Goal: Find specific page/section: Find specific page/section

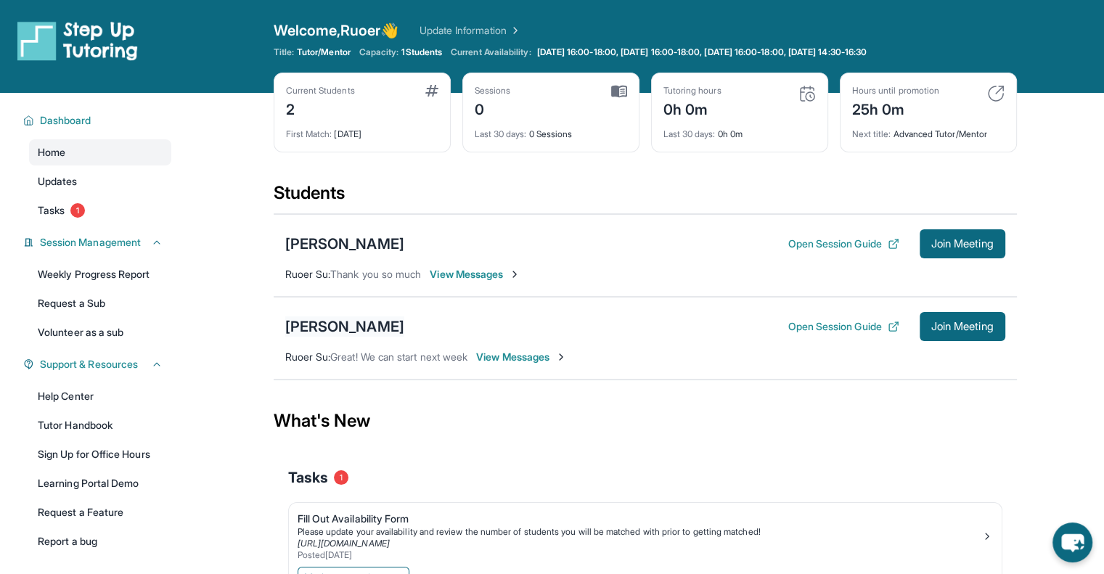
click at [307, 322] on div "[PERSON_NAME]" at bounding box center [344, 327] width 119 height 20
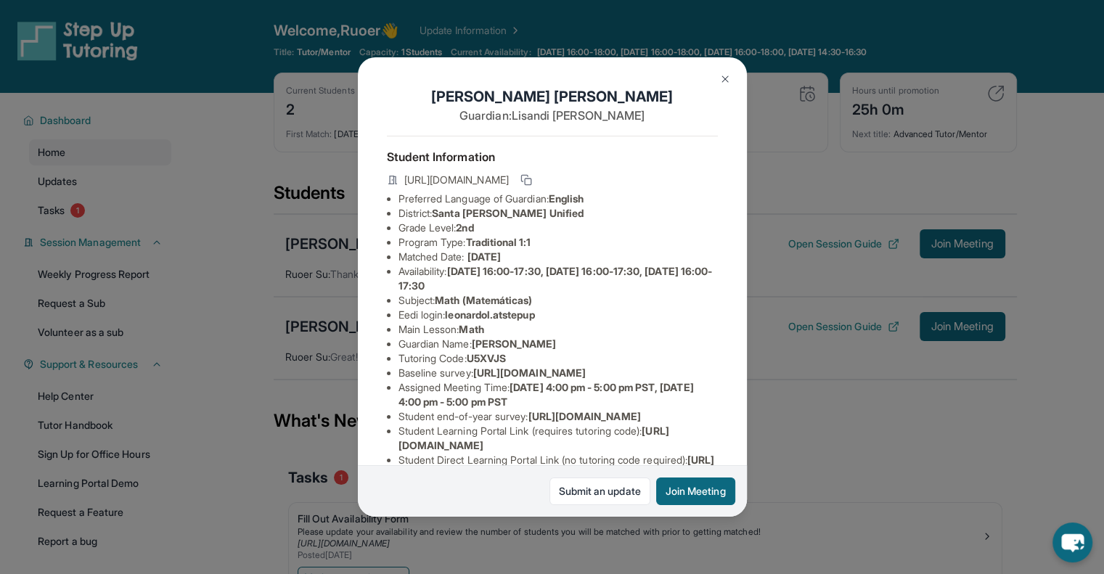
click at [433, 308] on li "Subject : Math (Matemáticas)" at bounding box center [558, 300] width 319 height 15
click at [430, 322] on li "Eedi login : [PERSON_NAME].atstepup" at bounding box center [558, 315] width 319 height 15
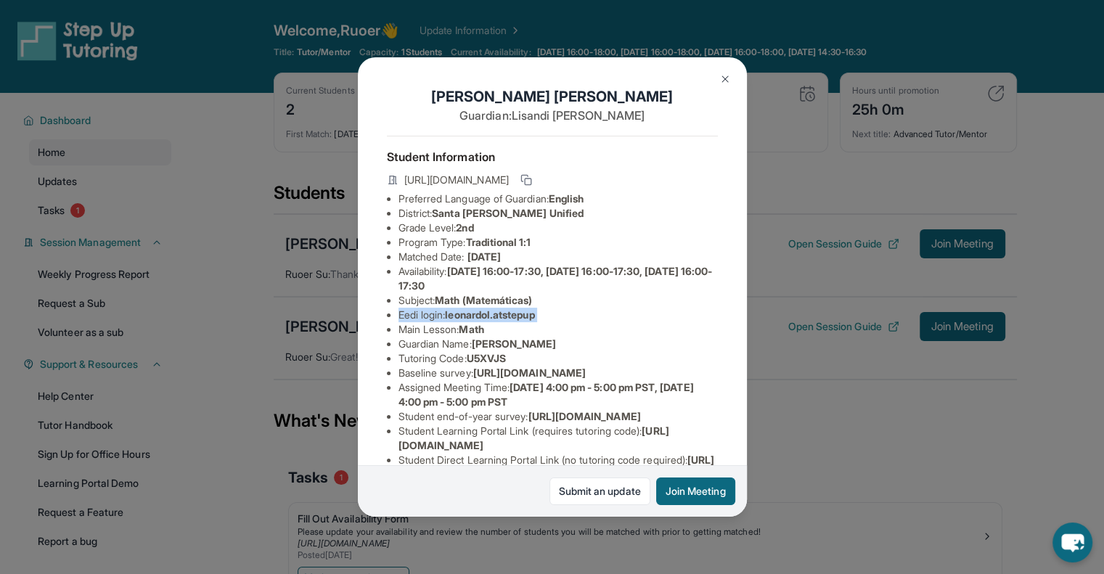
click at [430, 322] on li "Eedi login : [PERSON_NAME].atstepup" at bounding box center [558, 315] width 319 height 15
click at [420, 351] on li "Guardian Name : [PERSON_NAME]" at bounding box center [558, 344] width 319 height 15
click at [410, 380] on li "Baseline survey : [URL][DOMAIN_NAME]" at bounding box center [558, 373] width 319 height 15
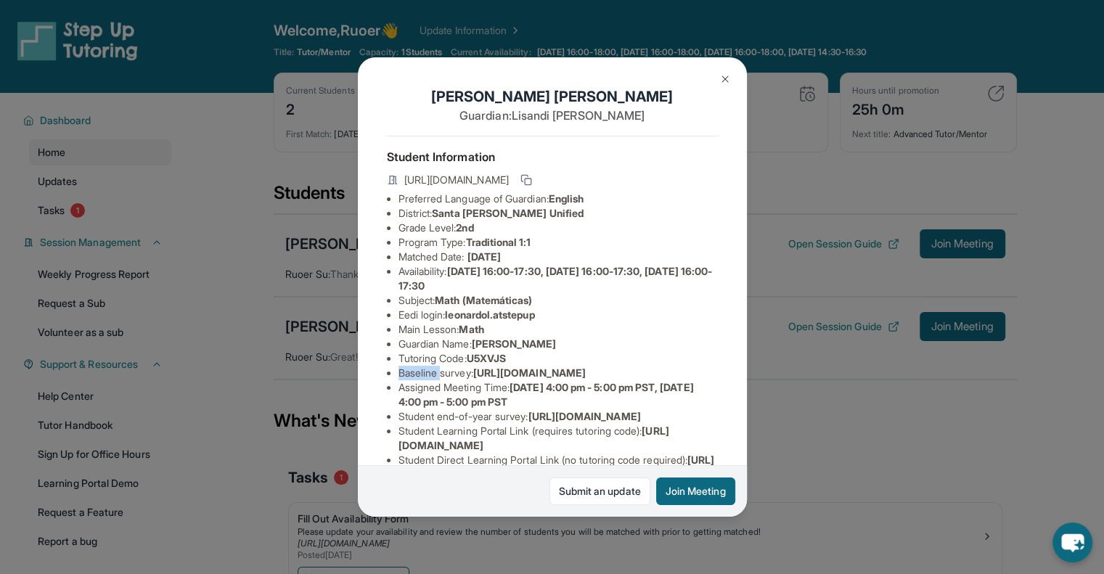
click at [410, 380] on li "Baseline survey : [URL][DOMAIN_NAME]" at bounding box center [558, 373] width 319 height 15
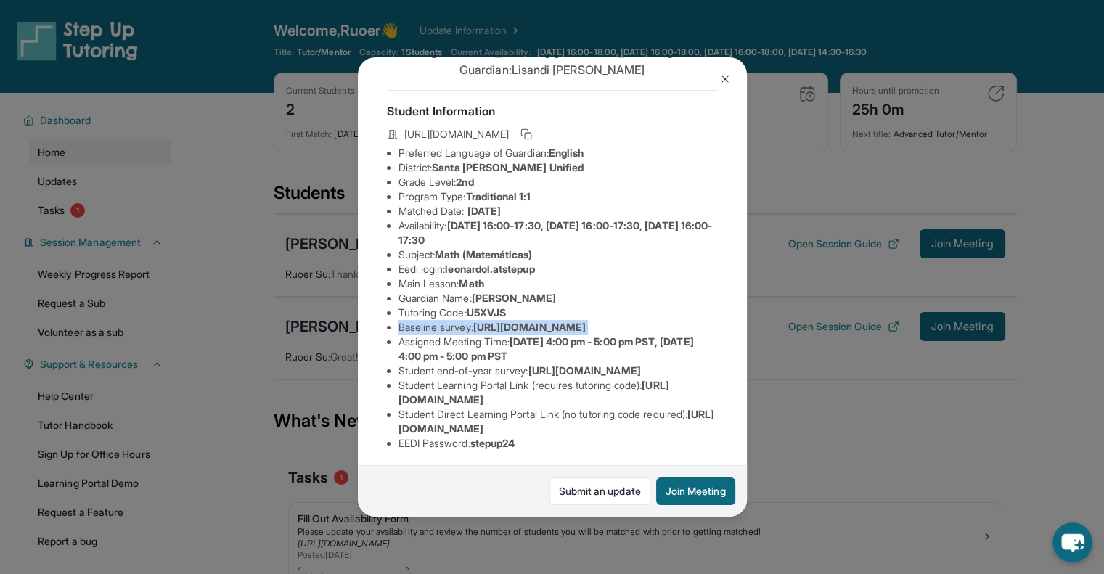
scroll to position [51, 0]
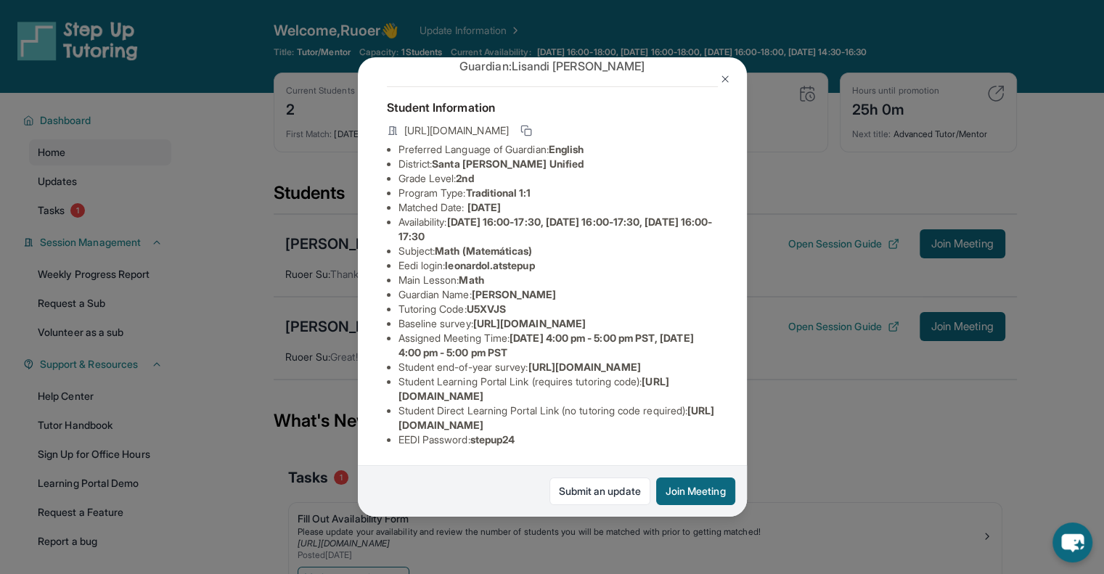
click at [410, 360] on li "Assigned Meeting Time : [DATE] 4:00 pm - 5:00 pm PST, [DATE] 4:00 pm - 5:00 pm …" at bounding box center [558, 345] width 319 height 29
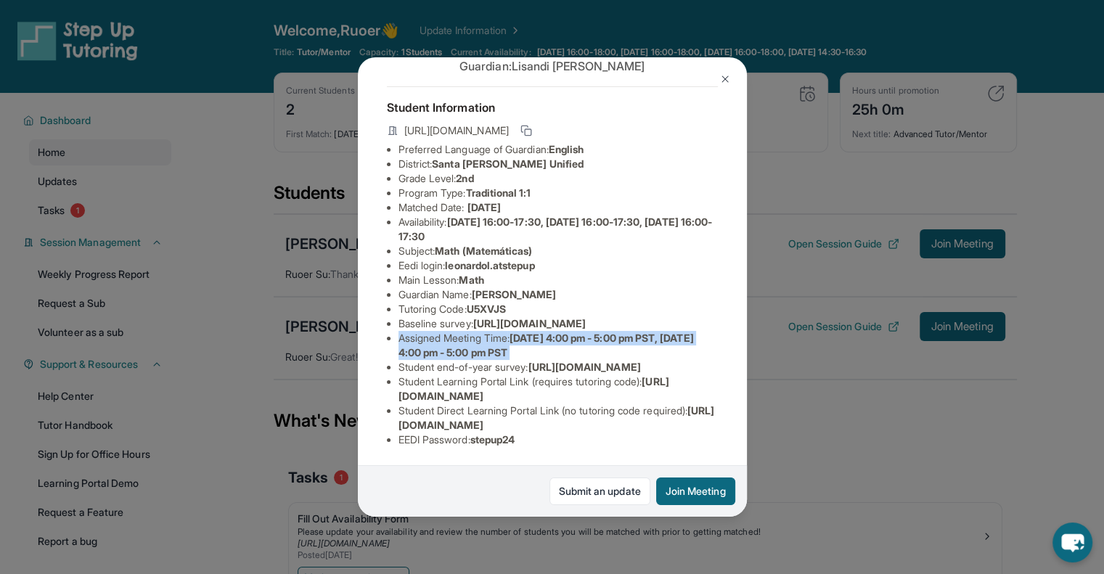
click at [410, 360] on li "Assigned Meeting Time : [DATE] 4:00 pm - 5:00 pm PST, [DATE] 4:00 pm - 5:00 pm …" at bounding box center [558, 345] width 319 height 29
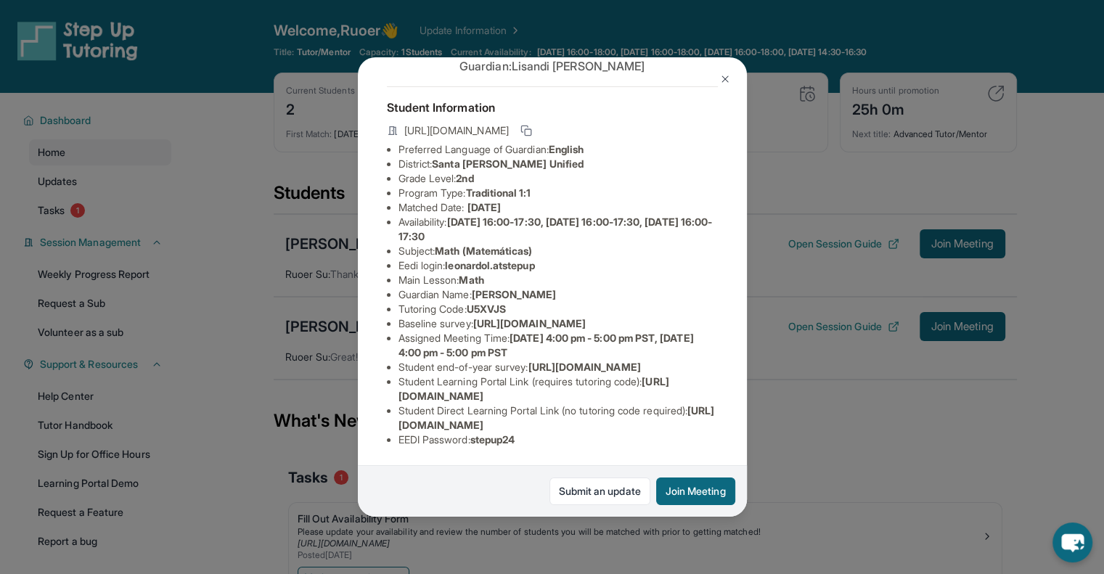
click at [528, 373] on span "[URL][DOMAIN_NAME]" at bounding box center [584, 367] width 113 height 12
click at [410, 386] on span "[URL][DOMAIN_NAME]" at bounding box center [534, 388] width 271 height 27
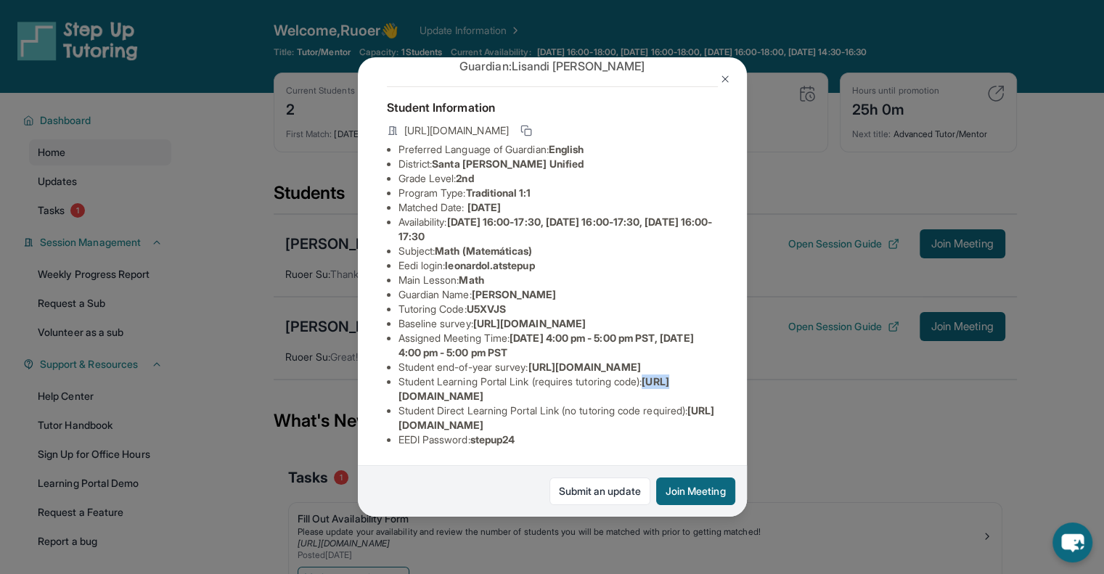
click at [410, 386] on span "[URL][DOMAIN_NAME]" at bounding box center [534, 388] width 271 height 27
click at [400, 417] on span "[URL][DOMAIN_NAME]" at bounding box center [557, 417] width 317 height 27
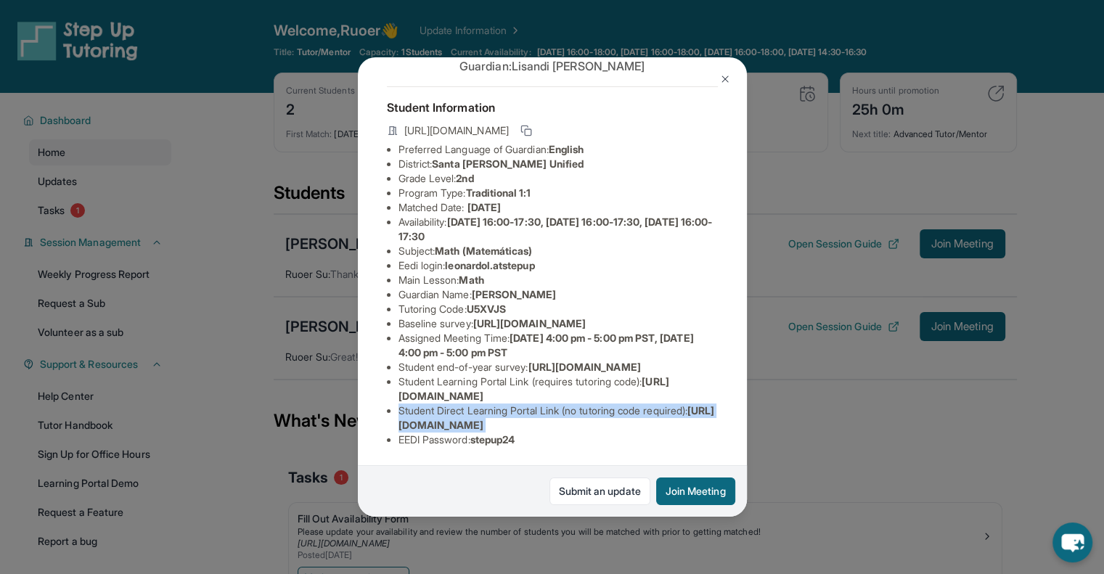
click at [400, 417] on span "[URL][DOMAIN_NAME]" at bounding box center [557, 417] width 317 height 27
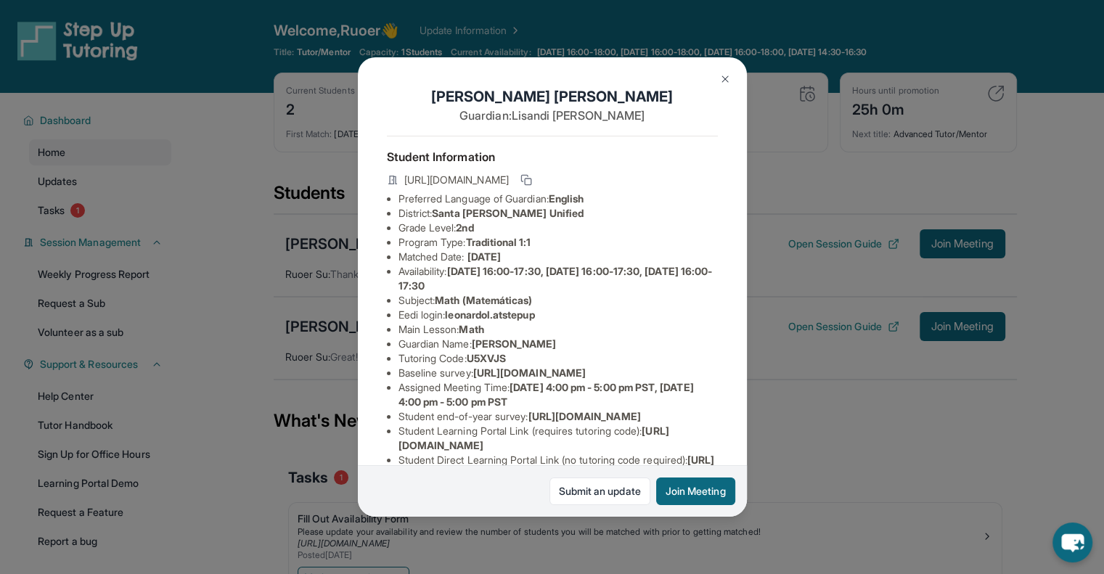
click at [937, 211] on div "[PERSON_NAME] Guardian: [PERSON_NAME] Student Information [URL][DOMAIN_NAME] Pr…" at bounding box center [552, 287] width 1104 height 574
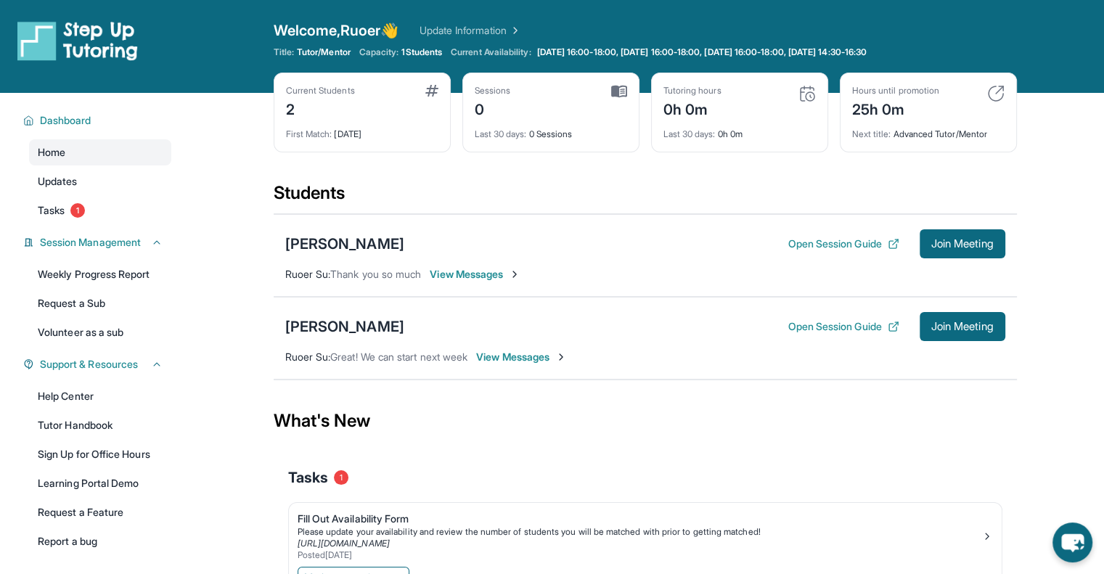
scroll to position [93, 0]
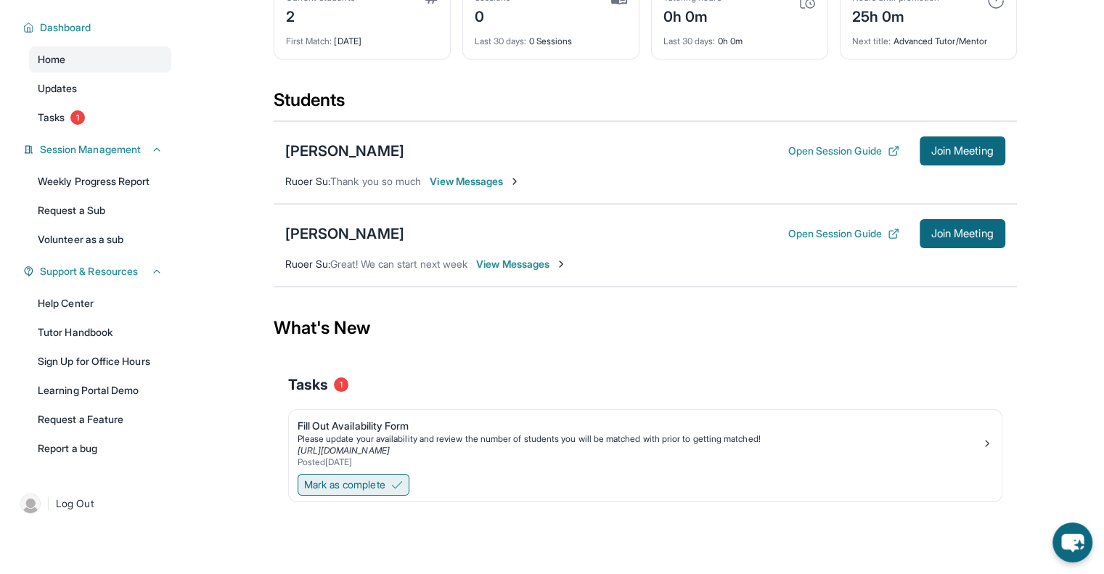
click at [376, 483] on span "Mark as complete" at bounding box center [344, 485] width 81 height 15
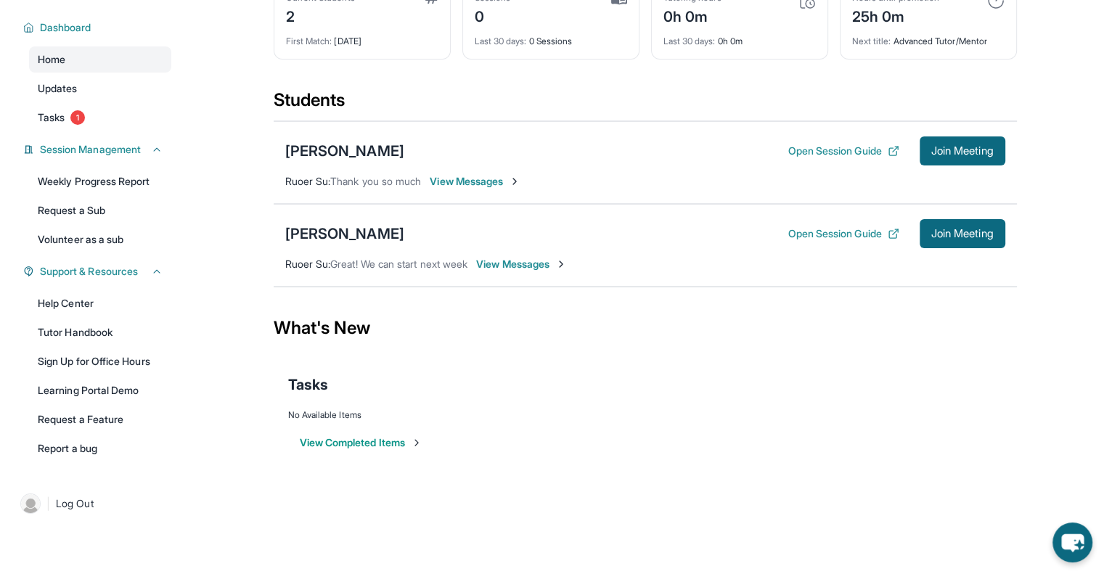
scroll to position [0, 0]
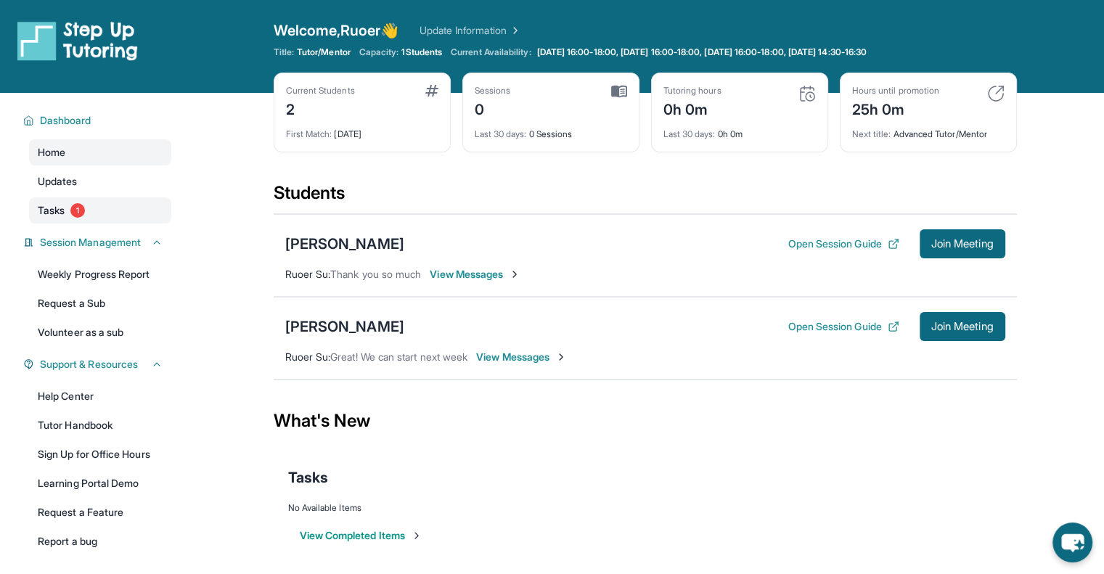
click at [96, 203] on link "Tasks 1" at bounding box center [100, 211] width 142 height 26
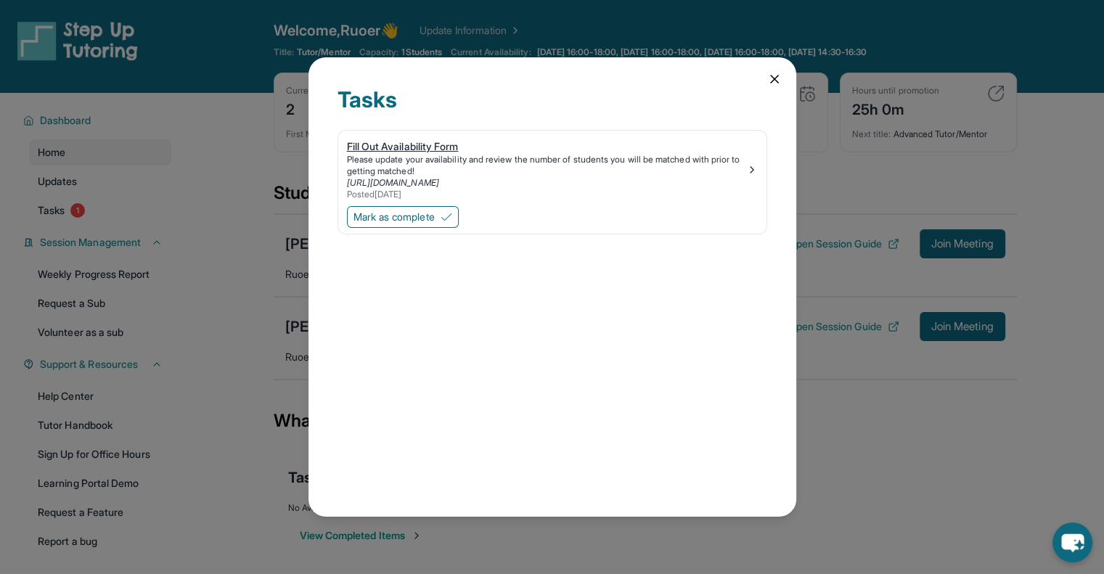
click at [429, 151] on div "Fill Out Availability Form" at bounding box center [546, 146] width 399 height 15
click at [773, 76] on icon at bounding box center [774, 79] width 15 height 15
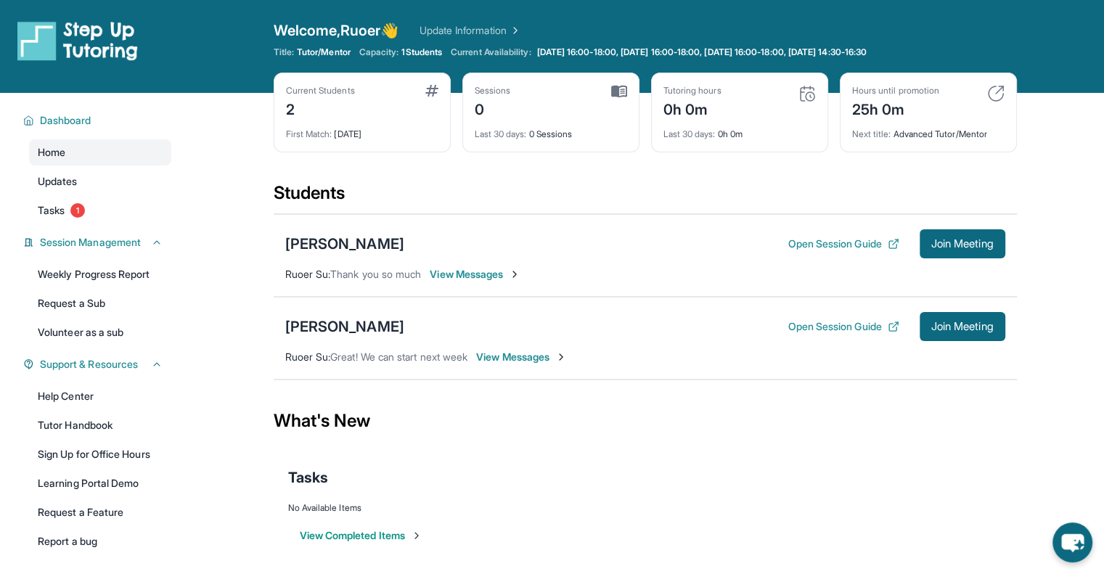
scroll to position [6, 0]
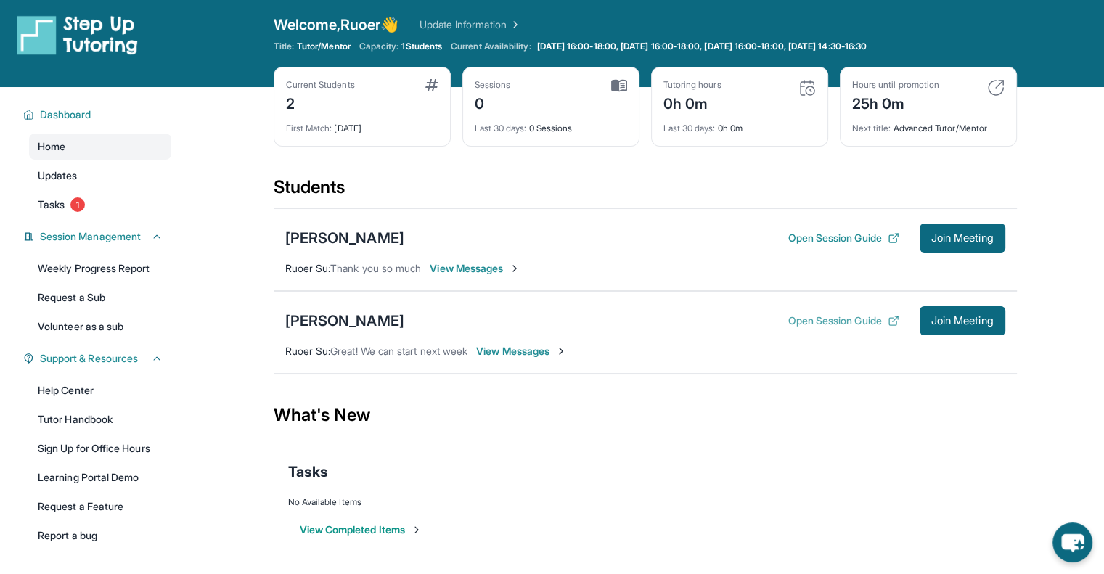
click at [858, 317] on button "Open Session Guide" at bounding box center [843, 321] width 111 height 15
